Goal: Navigation & Orientation: Find specific page/section

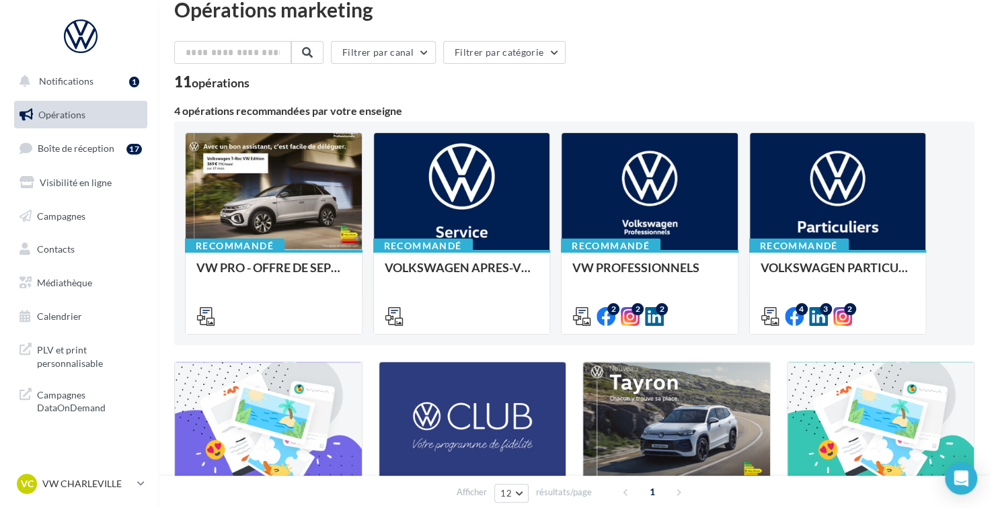
scroll to position [11, 0]
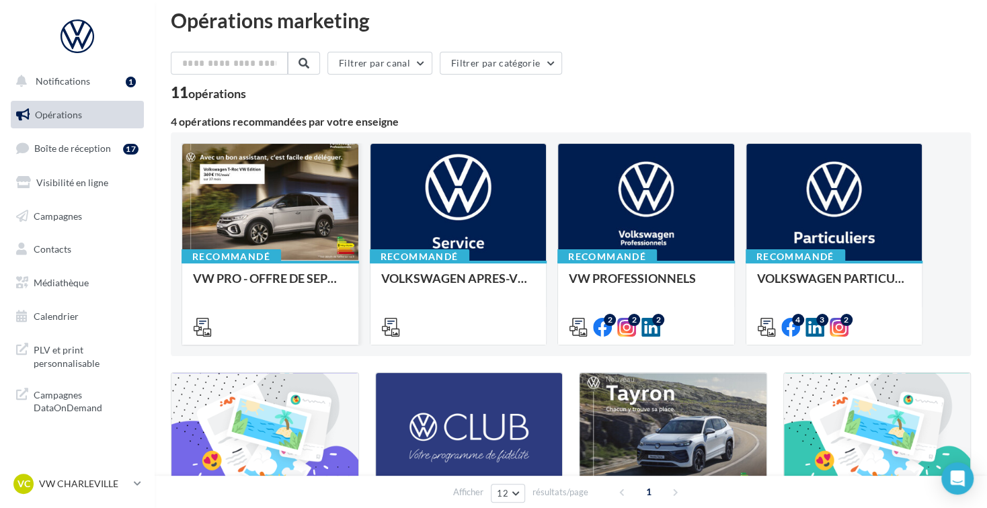
click at [261, 229] on div at bounding box center [270, 203] width 176 height 118
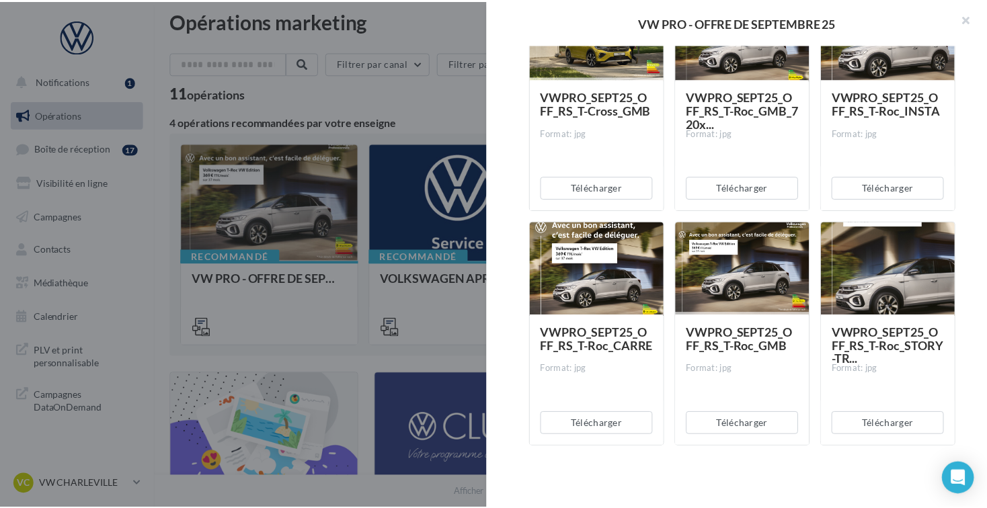
scroll to position [5487, 0]
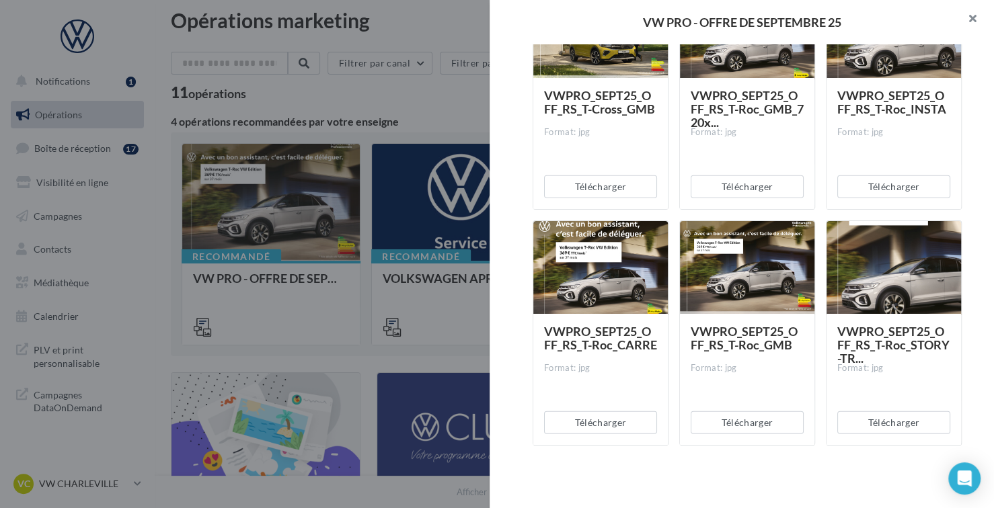
click at [976, 15] on button "button" at bounding box center [967, 20] width 54 height 40
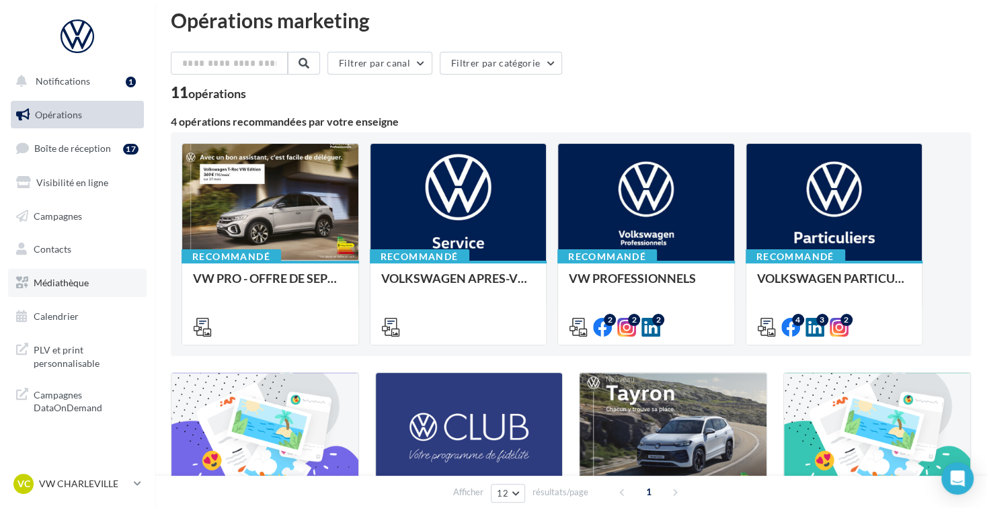
click at [85, 276] on link "Médiathèque" at bounding box center [77, 283] width 139 height 28
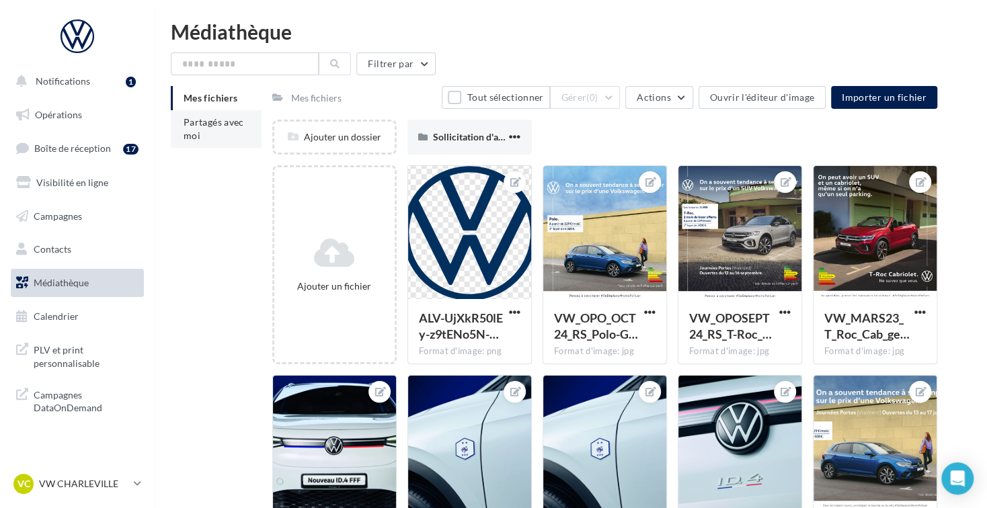
click at [215, 128] on li "Partagés avec moi" at bounding box center [216, 129] width 91 height 38
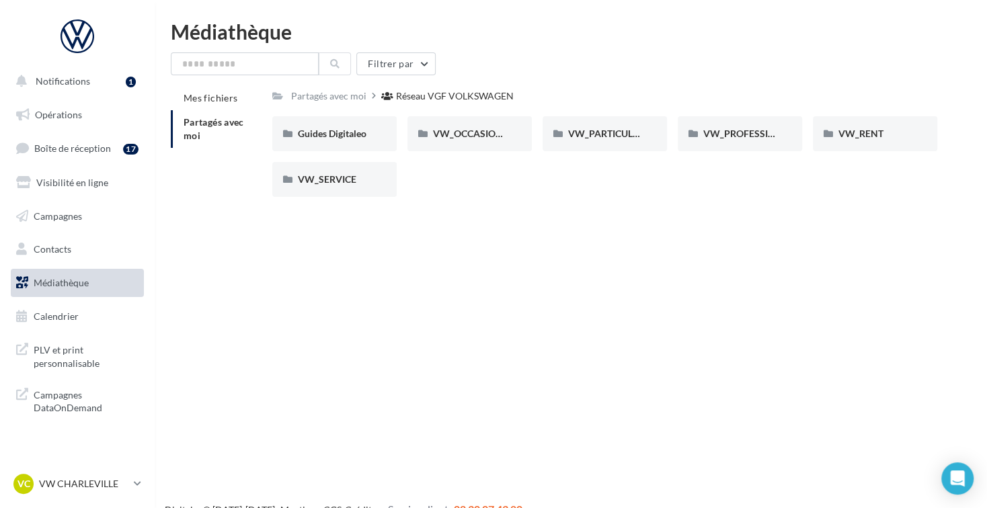
drag, startPoint x: 360, startPoint y: 249, endPoint x: 428, endPoint y: 254, distance: 68.1
click at [428, 254] on div "Notifications 1 Opérations Boîte de réception 17 Visibilité en ligne Campagnes …" at bounding box center [493, 276] width 987 height 508
click at [58, 120] on span "Opérations" at bounding box center [58, 114] width 47 height 11
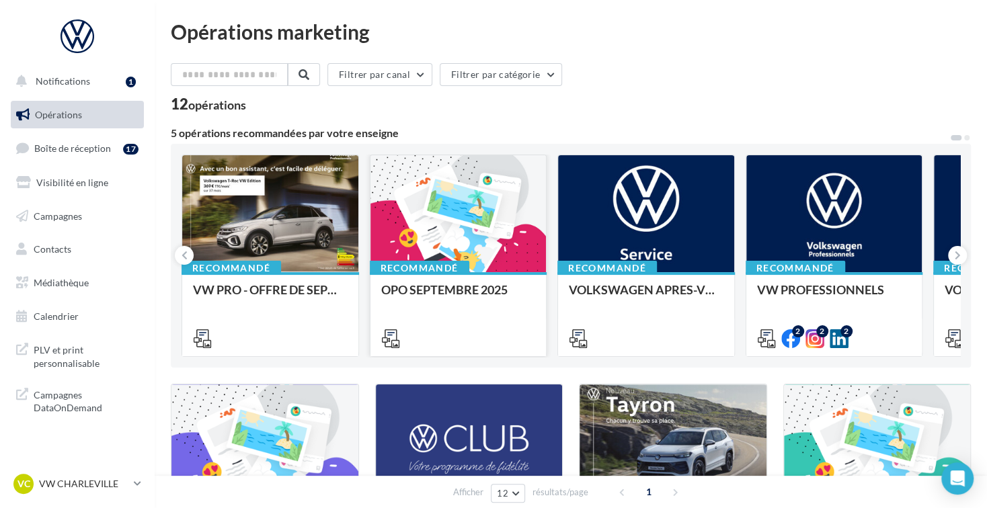
click at [457, 229] on div at bounding box center [459, 214] width 176 height 118
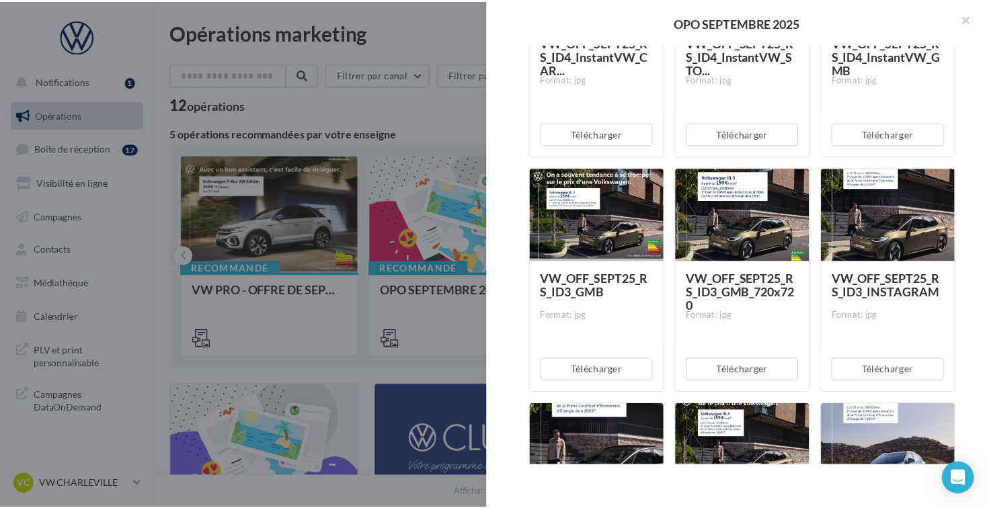
scroll to position [1237, 0]
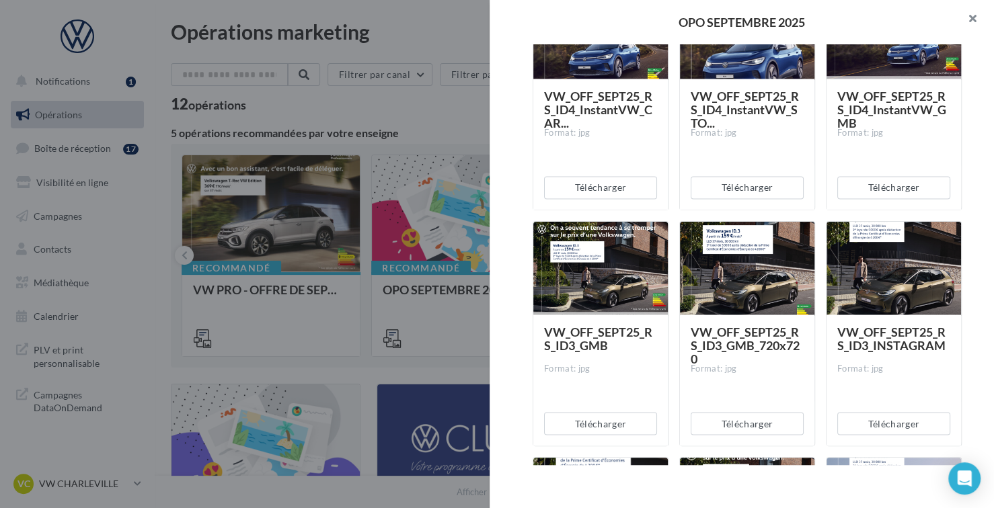
click at [970, 18] on button "button" at bounding box center [967, 20] width 54 height 40
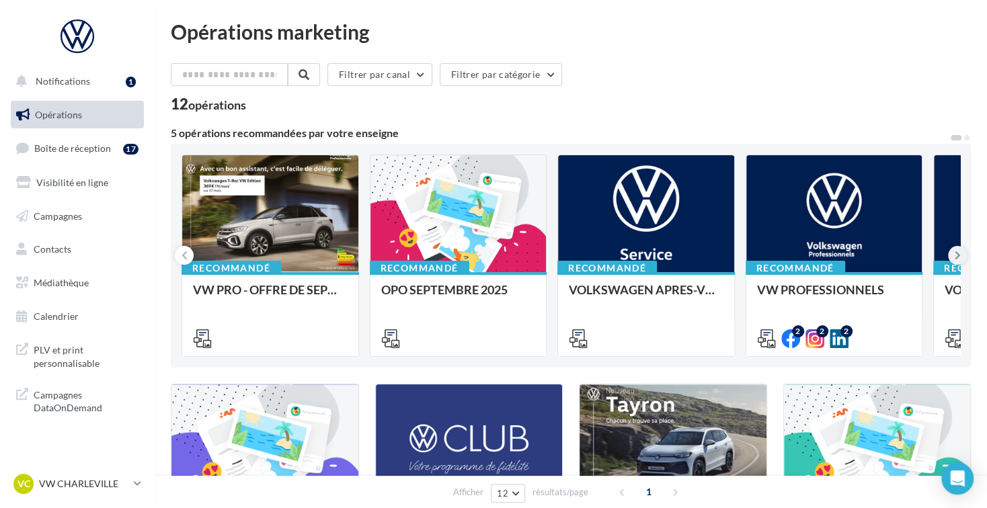
click at [958, 255] on icon at bounding box center [958, 255] width 6 height 13
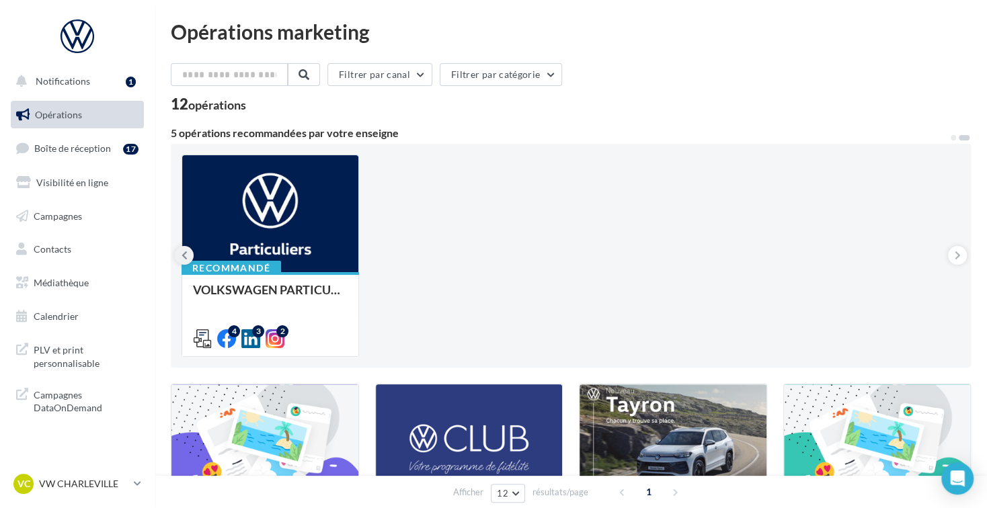
click at [182, 255] on icon at bounding box center [185, 255] width 6 height 13
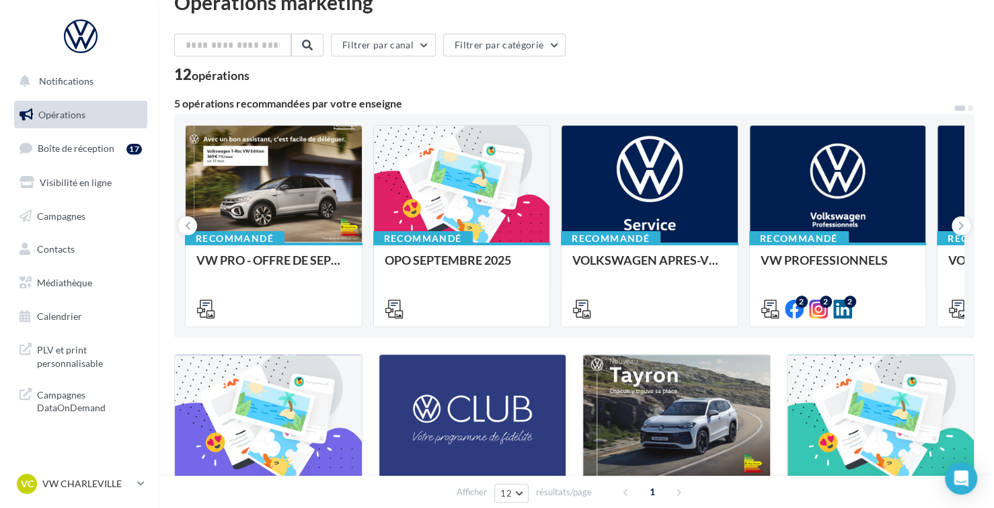
scroll to position [0, 0]
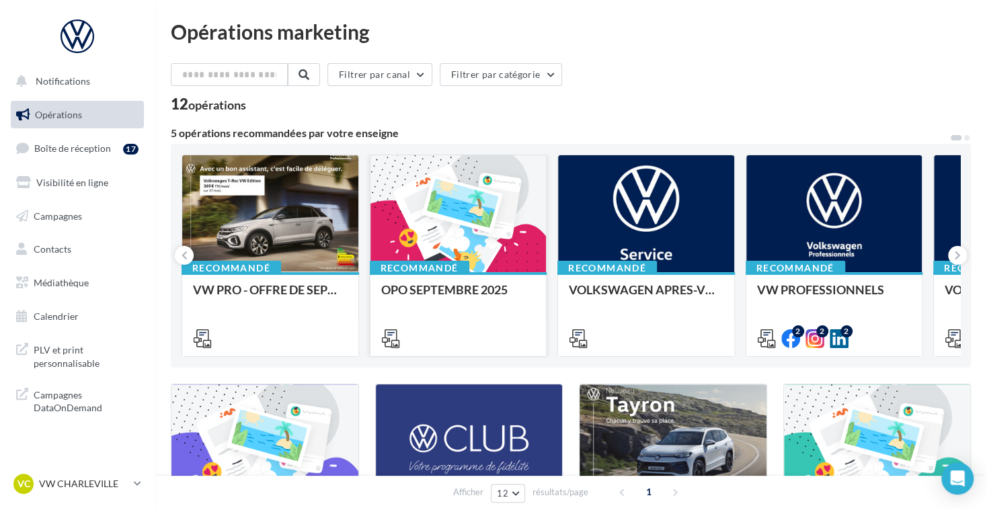
click at [469, 204] on div at bounding box center [459, 214] width 176 height 118
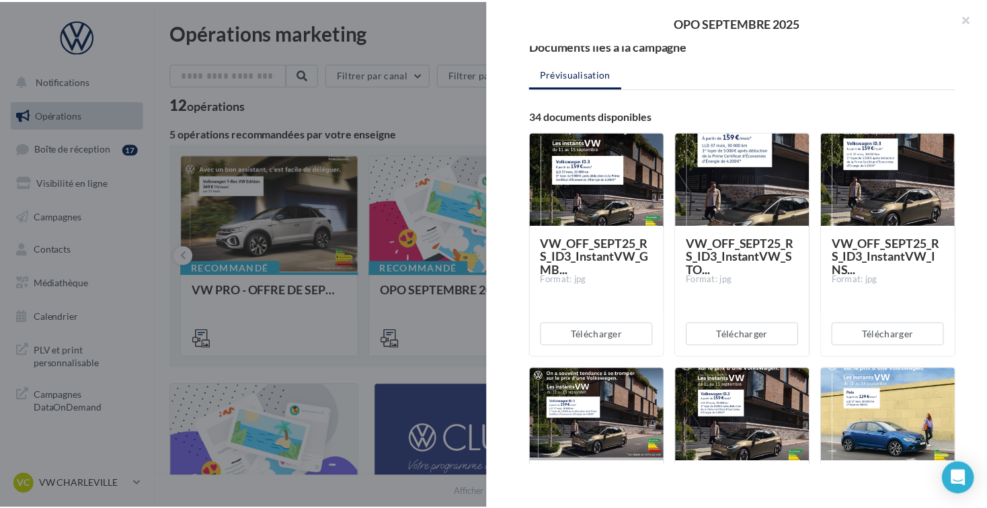
scroll to position [135, 0]
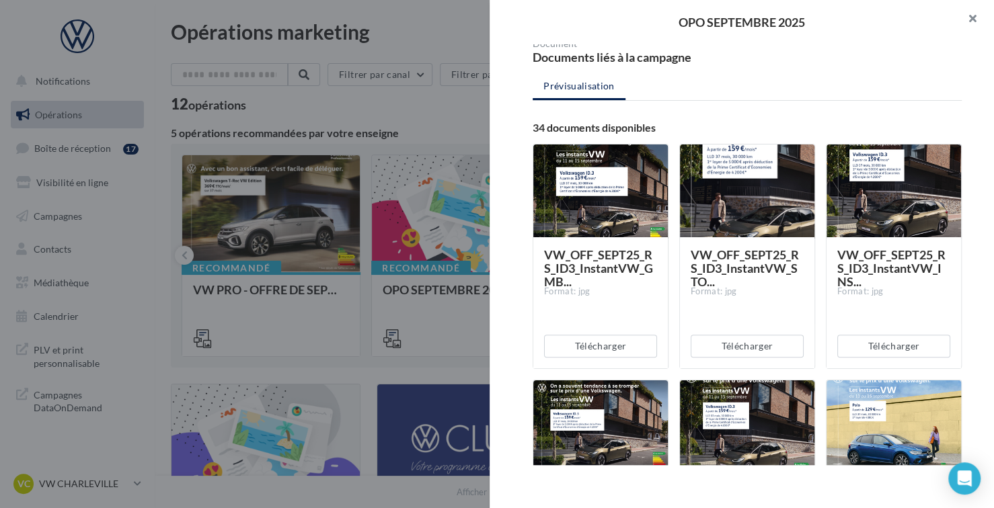
click at [978, 24] on button "button" at bounding box center [967, 20] width 54 height 40
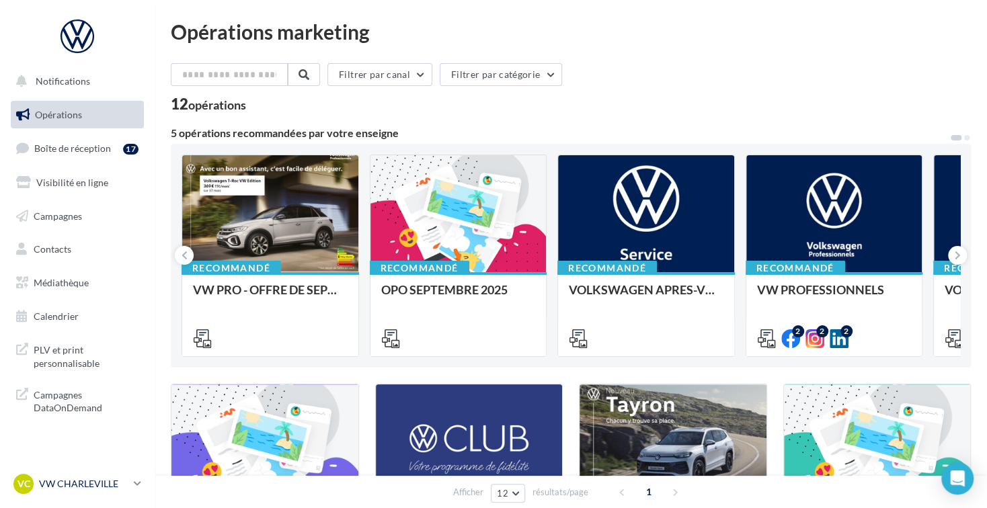
click at [130, 493] on link "VC VW CHARLEVILLE vw-char-bec" at bounding box center [77, 484] width 133 height 26
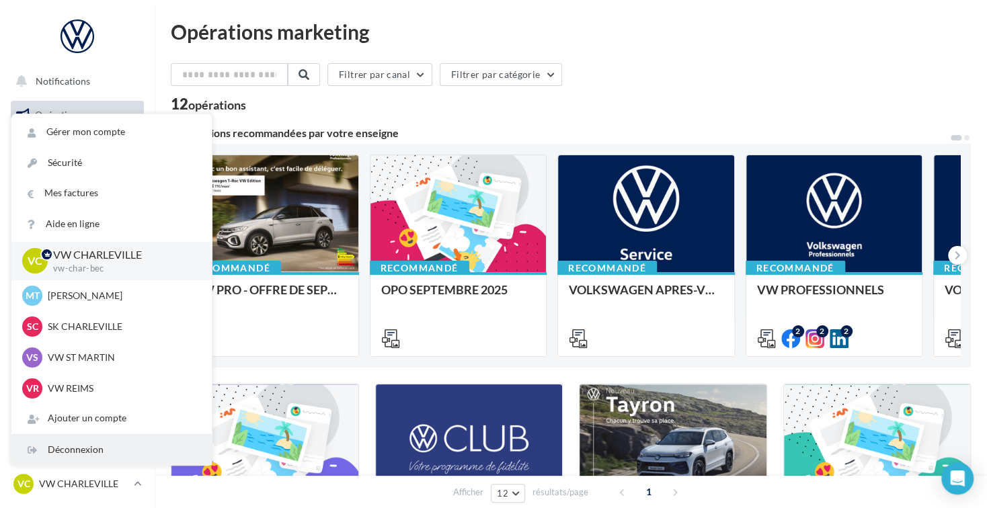
click at [123, 465] on div "Déconnexion" at bounding box center [111, 450] width 200 height 30
